Goal: Transaction & Acquisition: Purchase product/service

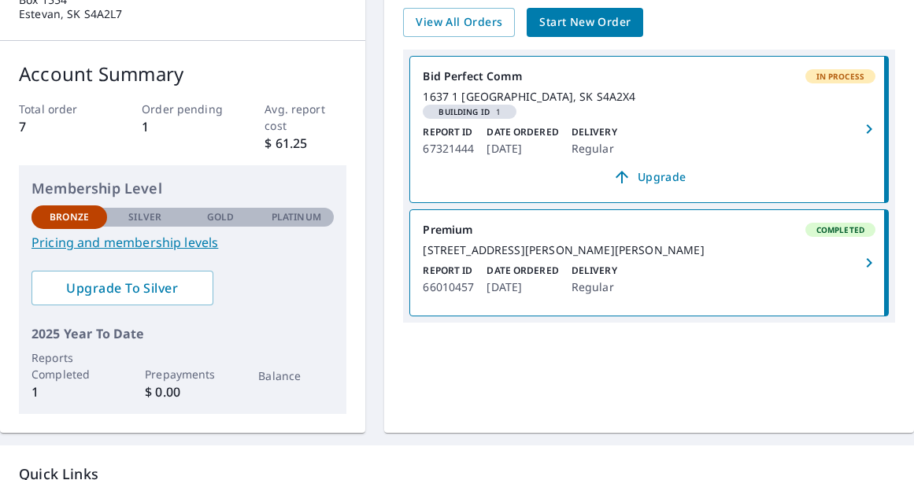
scroll to position [190, 0]
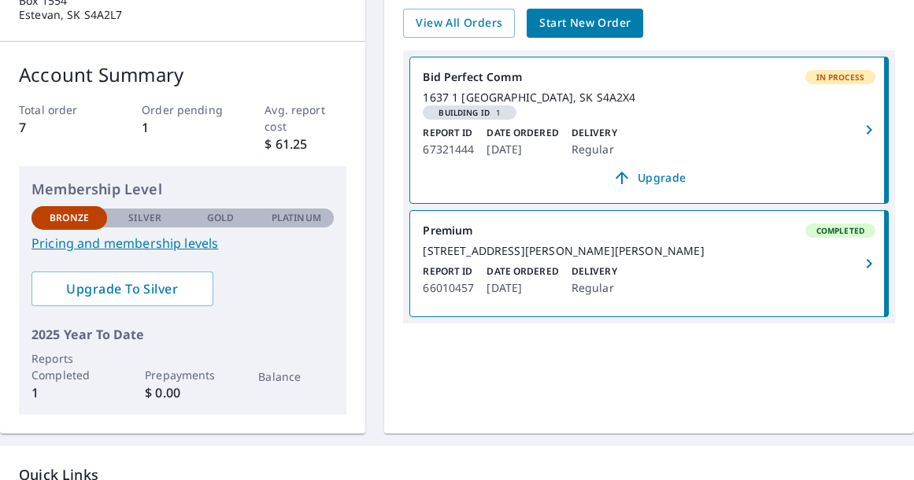
click at [597, 27] on span "Start New Order" at bounding box center [584, 23] width 91 height 20
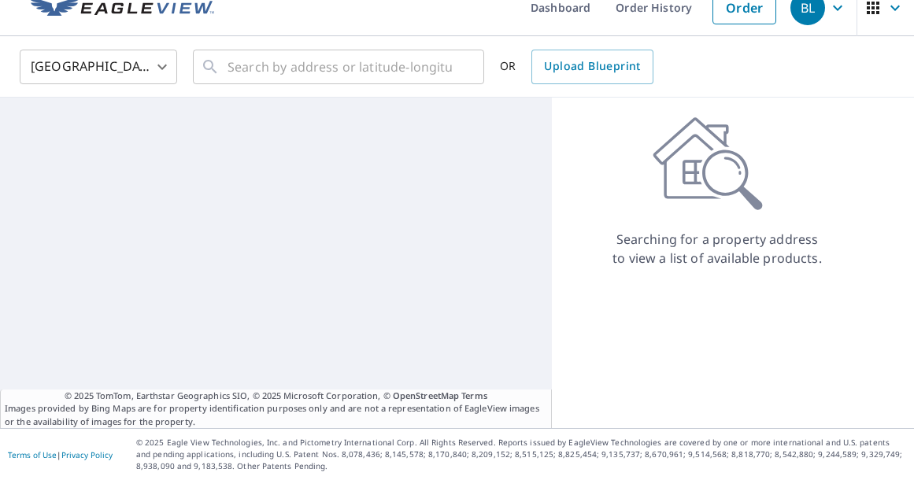
scroll to position [21, 0]
click at [332, 352] on div at bounding box center [276, 263] width 552 height 331
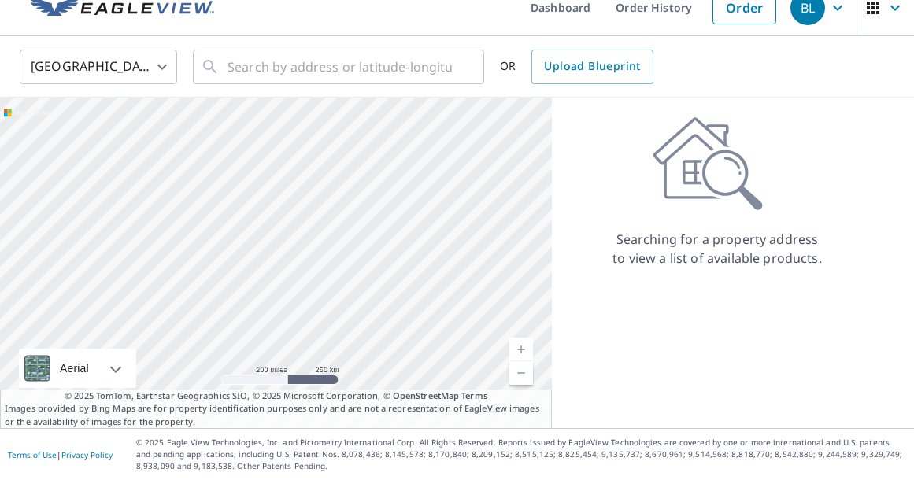
click at [332, 352] on div at bounding box center [276, 263] width 552 height 331
click at [376, 71] on input "text" at bounding box center [340, 67] width 224 height 44
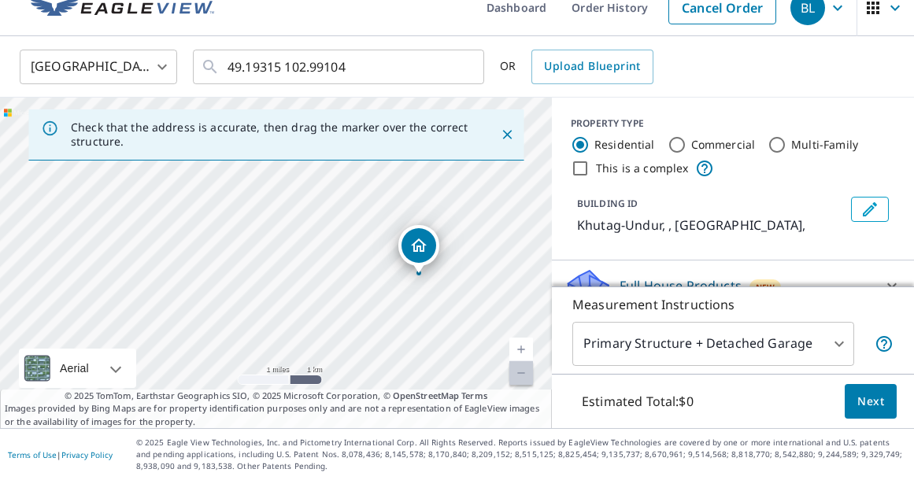
drag, startPoint x: 293, startPoint y: 201, endPoint x: 425, endPoint y: 265, distance: 147.2
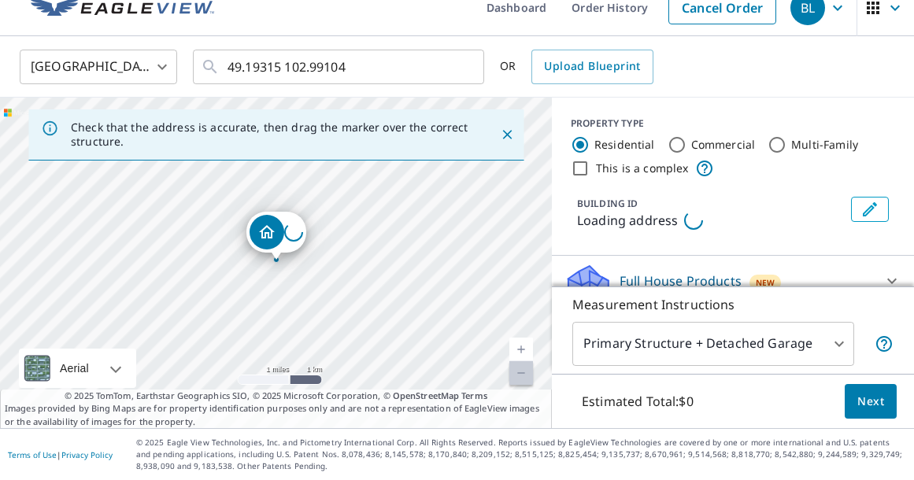
click at [512, 368] on link "Current Level 12, Zoom Out Disabled" at bounding box center [521, 373] width 24 height 24
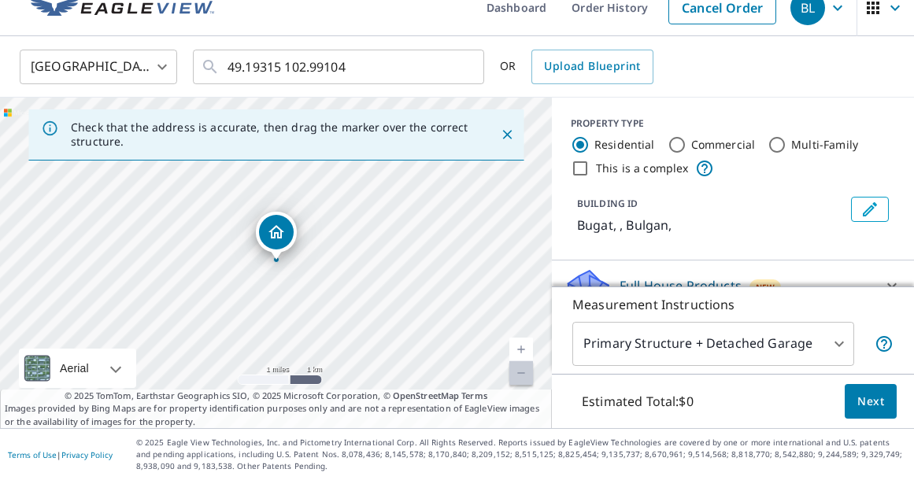
click at [534, 376] on div "Bugat , Bulgan" at bounding box center [276, 263] width 552 height 331
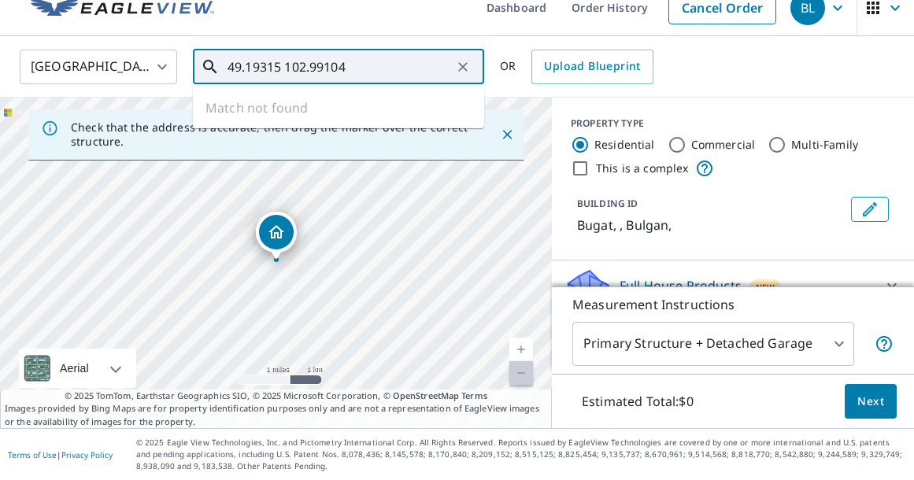
click at [384, 69] on input "49.19315 102.99104" at bounding box center [340, 67] width 224 height 44
type input "4"
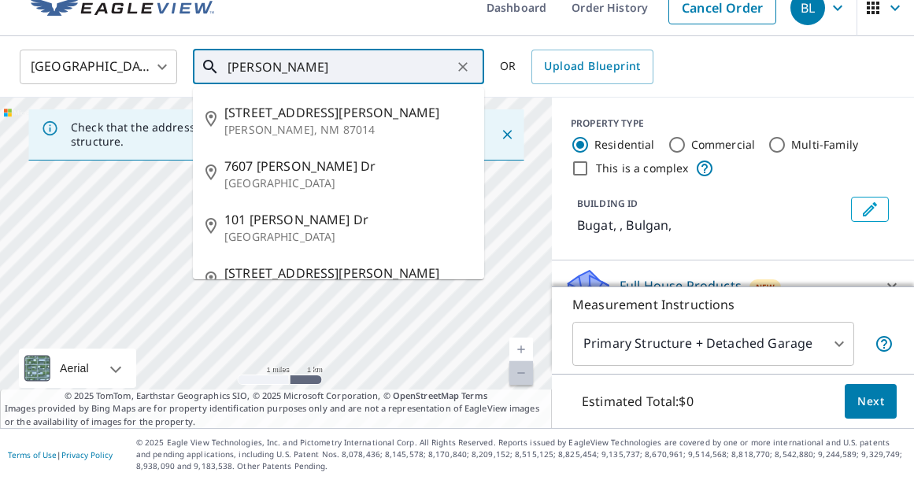
type input "[PERSON_NAME]"
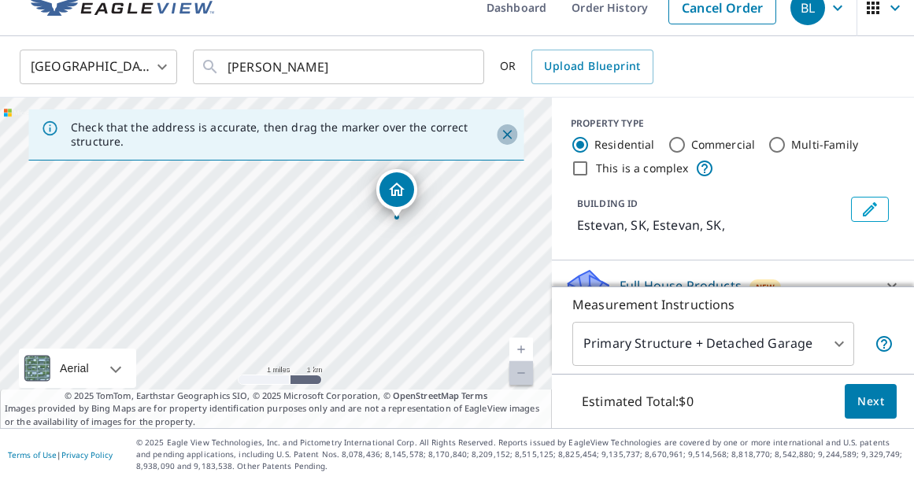
click at [506, 137] on icon "Close" at bounding box center [507, 135] width 16 height 16
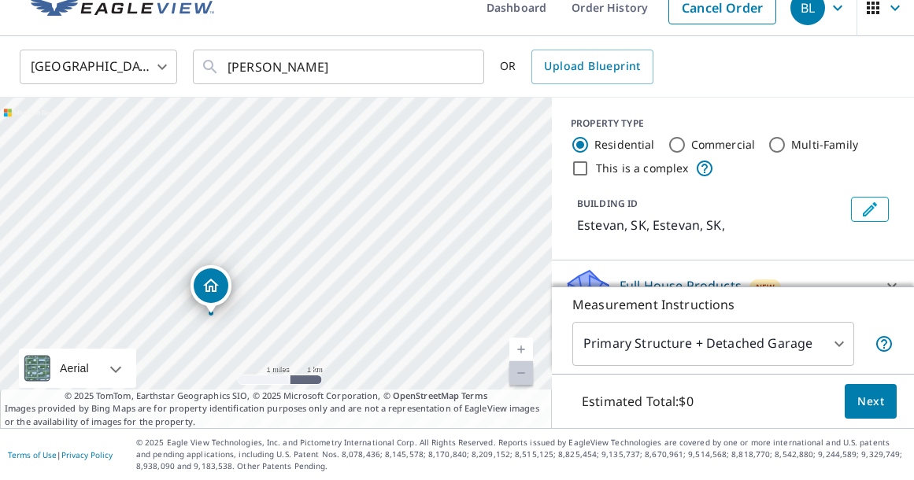
click at [417, 216] on div "[PERSON_NAME], [PERSON_NAME], SK" at bounding box center [276, 263] width 552 height 331
click at [208, 186] on div "[PERSON_NAME], [PERSON_NAME], SK" at bounding box center [276, 263] width 552 height 331
drag, startPoint x: 270, startPoint y: 224, endPoint x: 269, endPoint y: 121, distance: 102.4
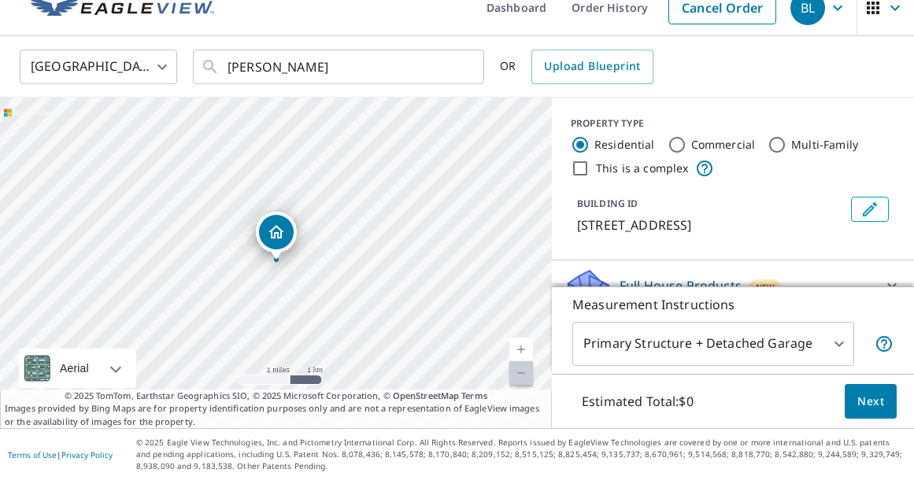
click at [526, 346] on link "Current Level 12, Zoom In" at bounding box center [521, 350] width 24 height 24
click at [526, 346] on link "Current Level 13, Zoom In" at bounding box center [521, 350] width 24 height 24
click at [526, 346] on link "Current Level 14, Zoom In" at bounding box center [521, 350] width 24 height 24
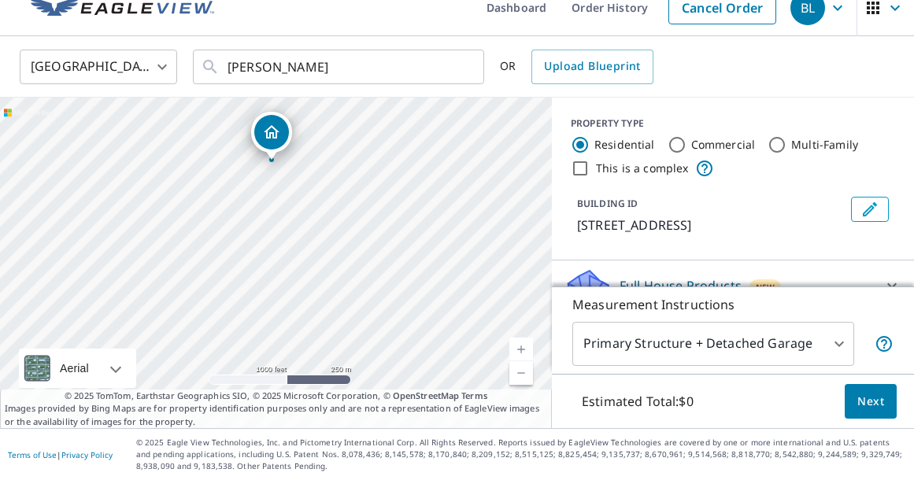
drag, startPoint x: 285, startPoint y: 231, endPoint x: 280, endPoint y: 131, distance: 100.1
drag, startPoint x: 276, startPoint y: 230, endPoint x: 289, endPoint y: 141, distance: 89.9
drag, startPoint x: 272, startPoint y: 228, endPoint x: 276, endPoint y: 109, distance: 119.8
drag, startPoint x: 277, startPoint y: 240, endPoint x: 283, endPoint y: 151, distance: 89.2
drag, startPoint x: 273, startPoint y: 228, endPoint x: 265, endPoint y: 144, distance: 84.7
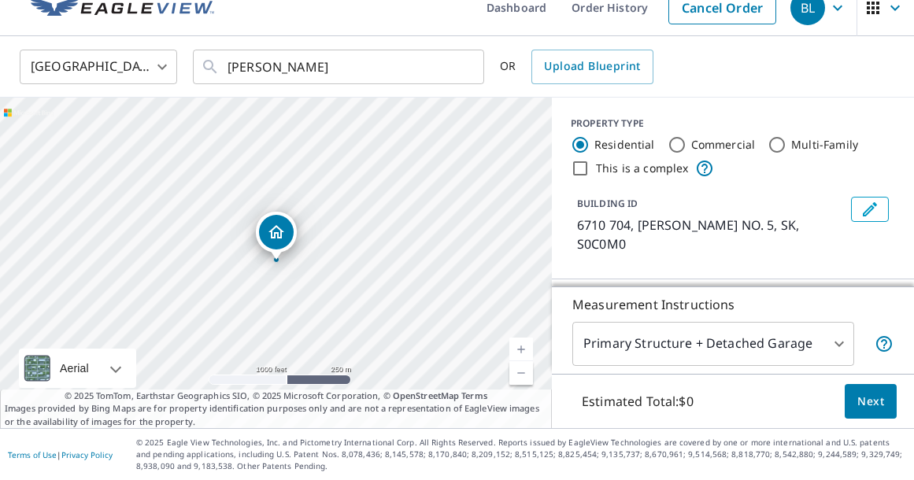
click at [520, 347] on link "Current Level 15, Zoom In" at bounding box center [521, 350] width 24 height 24
click at [520, 347] on link "Current Level 16, Zoom In" at bounding box center [521, 350] width 24 height 24
click at [520, 347] on link "Current Level 17, Zoom In" at bounding box center [521, 350] width 24 height 24
click at [520, 347] on link "Current Level 18, Zoom In" at bounding box center [521, 350] width 24 height 24
drag, startPoint x: 286, startPoint y: 231, endPoint x: 289, endPoint y: 207, distance: 23.8
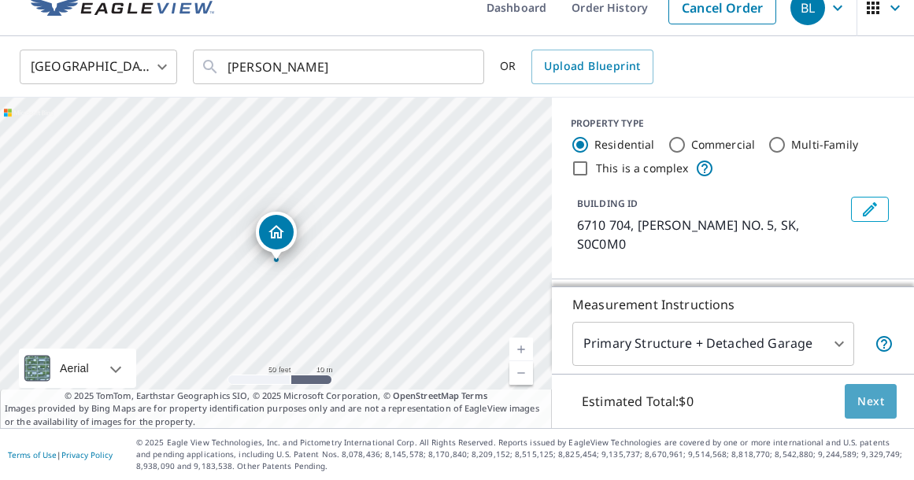
click at [865, 401] on span "Next" at bounding box center [871, 402] width 27 height 20
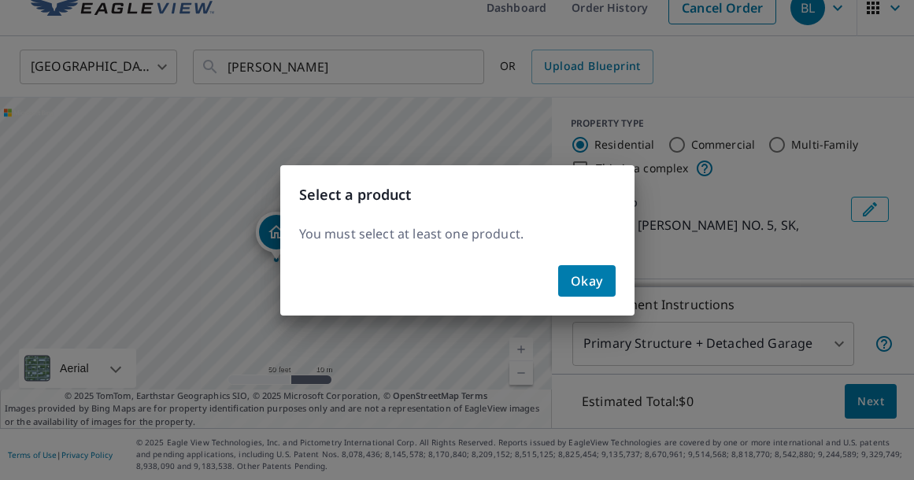
click at [572, 269] on button "Okay" at bounding box center [586, 280] width 57 height 31
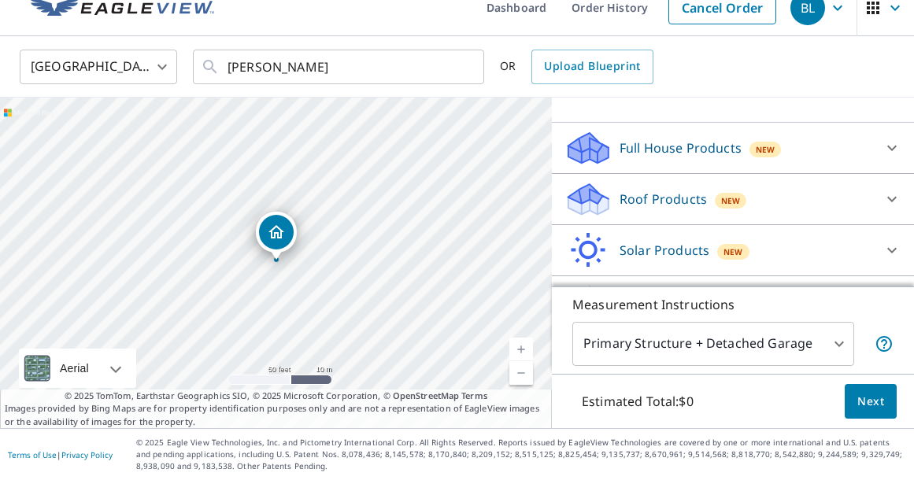
scroll to position [156, 0]
click at [769, 182] on div "Roof Products New" at bounding box center [719, 200] width 309 height 37
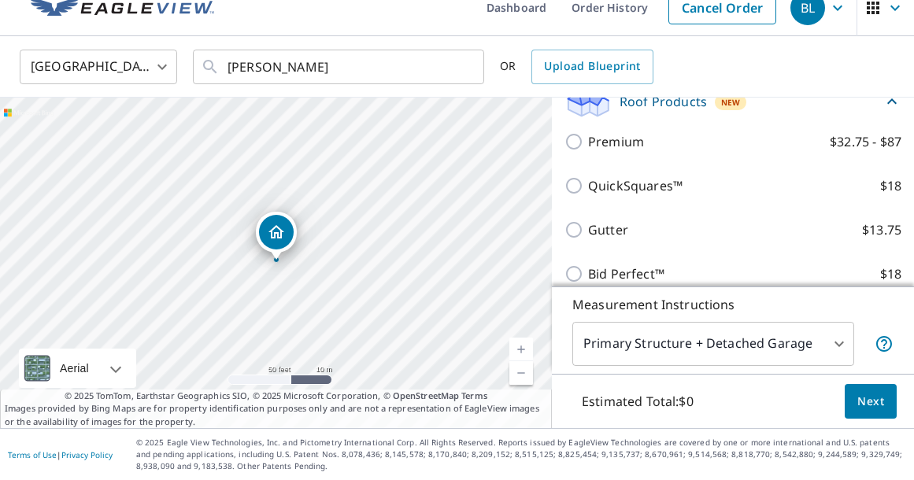
scroll to position [243, 0]
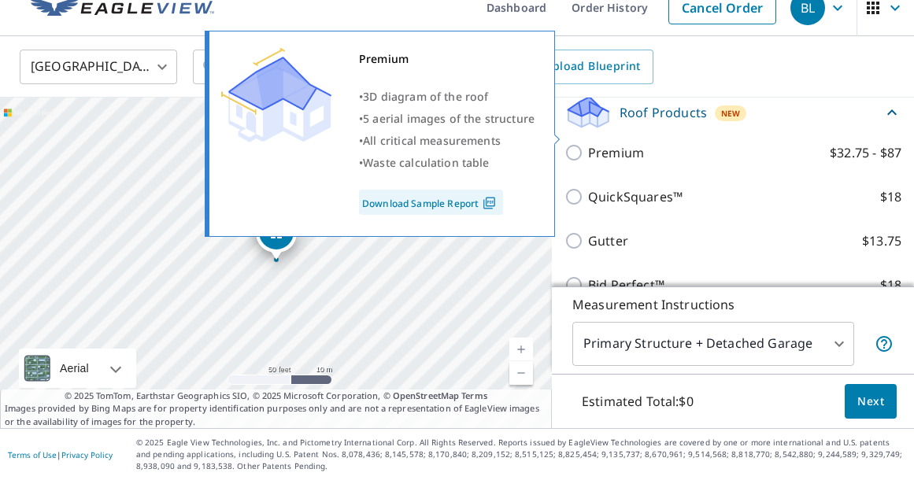
click at [580, 143] on input "Premium $32.75 - $87" at bounding box center [577, 152] width 24 height 19
checkbox input "true"
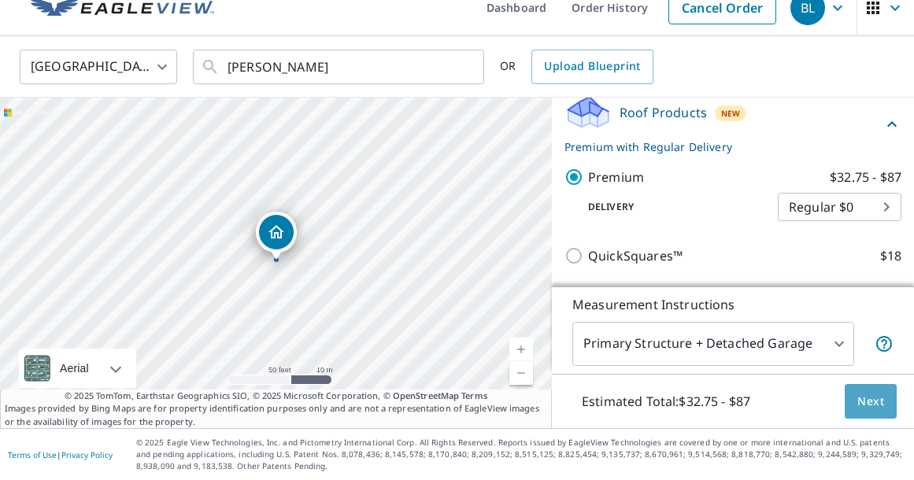
click at [869, 398] on span "Next" at bounding box center [871, 402] width 27 height 20
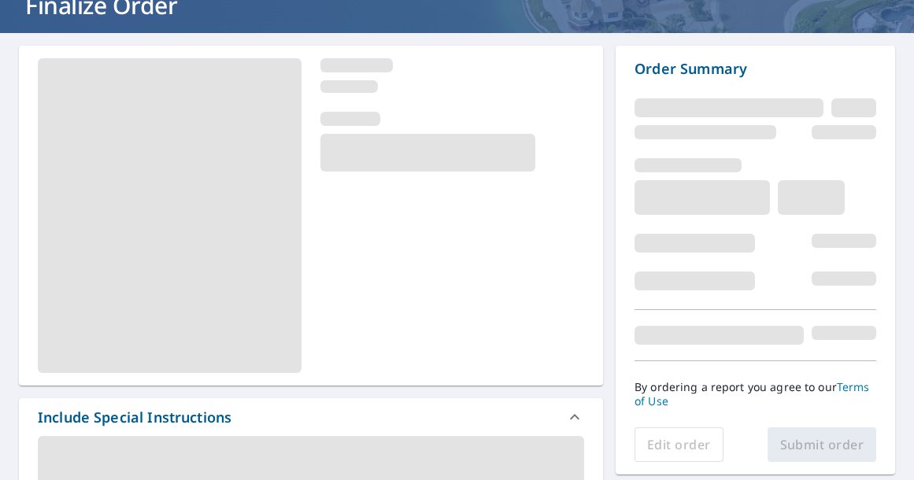
scroll to position [109, 0]
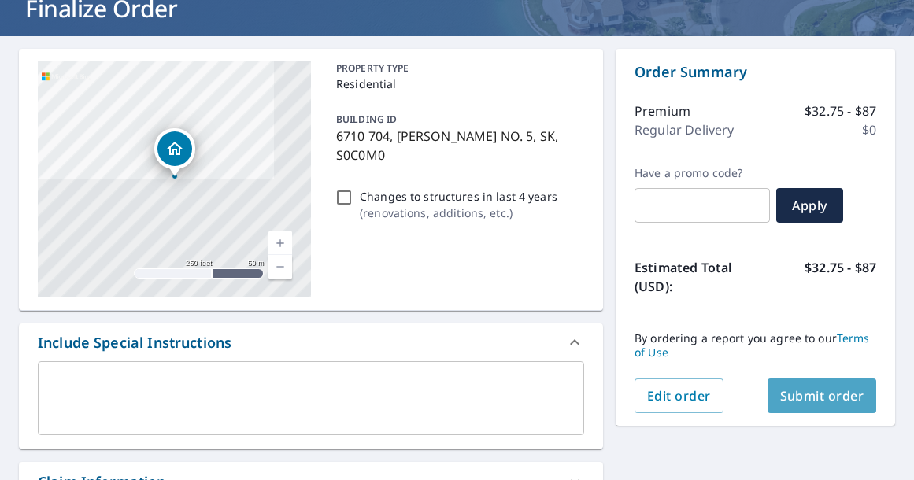
click at [802, 391] on span "Submit order" at bounding box center [822, 395] width 84 height 17
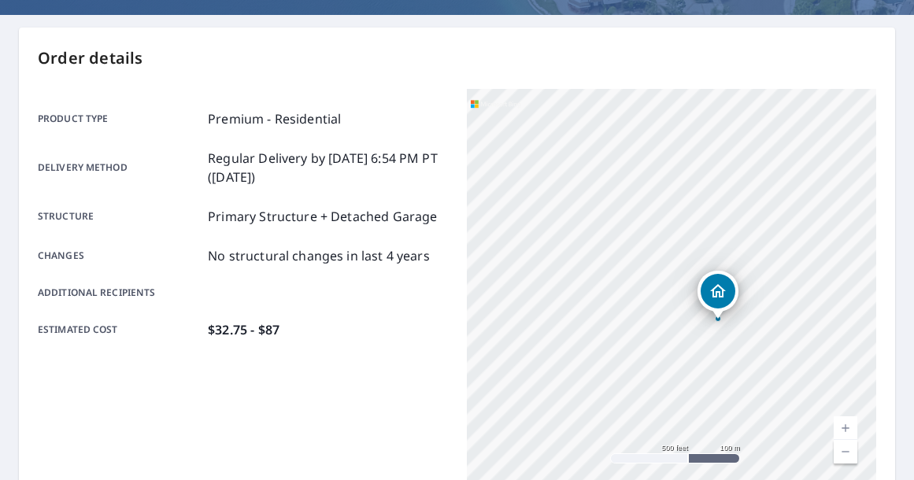
scroll to position [132, 0]
